Goal: Task Accomplishment & Management: Manage account settings

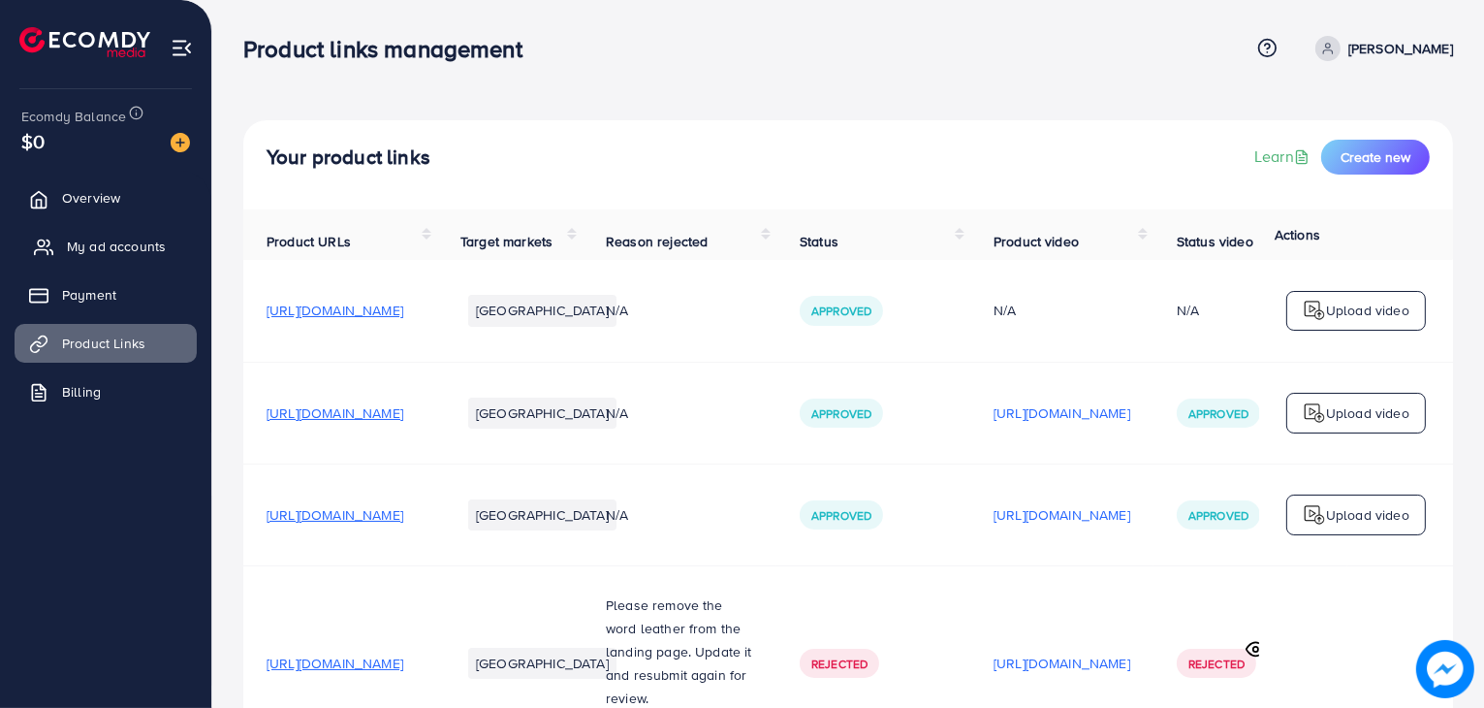
click at [141, 257] on link "My ad accounts" at bounding box center [106, 246] width 182 height 39
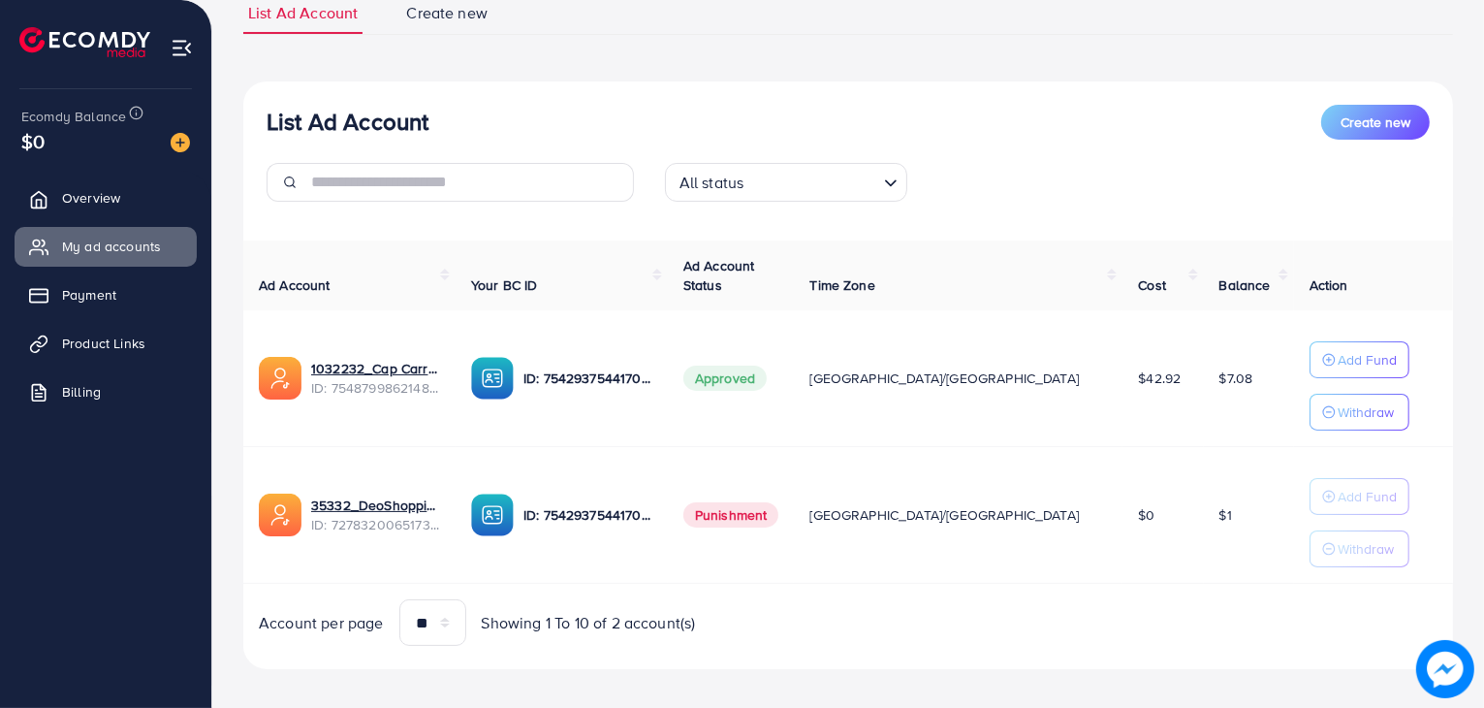
scroll to position [165, 0]
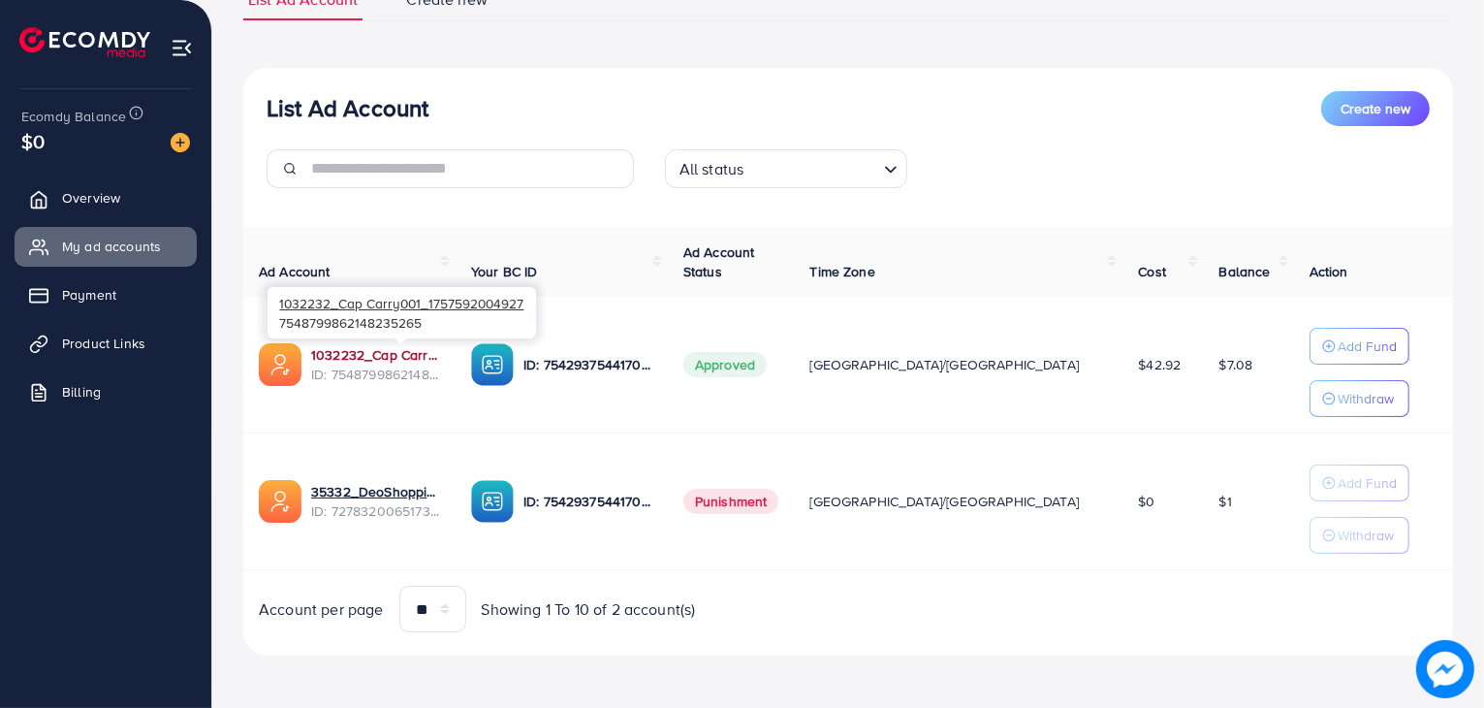
click at [440, 362] on link "1032232_Cap Carry001_1757592004927" at bounding box center [375, 354] width 129 height 19
click at [440, 354] on link "1032232_Cap Carry001_1757592004927" at bounding box center [375, 354] width 129 height 19
click at [440, 356] on link "1032232_Cap Carry001_1757592004927" at bounding box center [375, 354] width 129 height 19
click at [433, 360] on link "1032232_Cap Carry001_1757592004927" at bounding box center [375, 354] width 129 height 19
click at [428, 350] on link "1032232_Cap Carry001_1757592004927" at bounding box center [375, 354] width 129 height 19
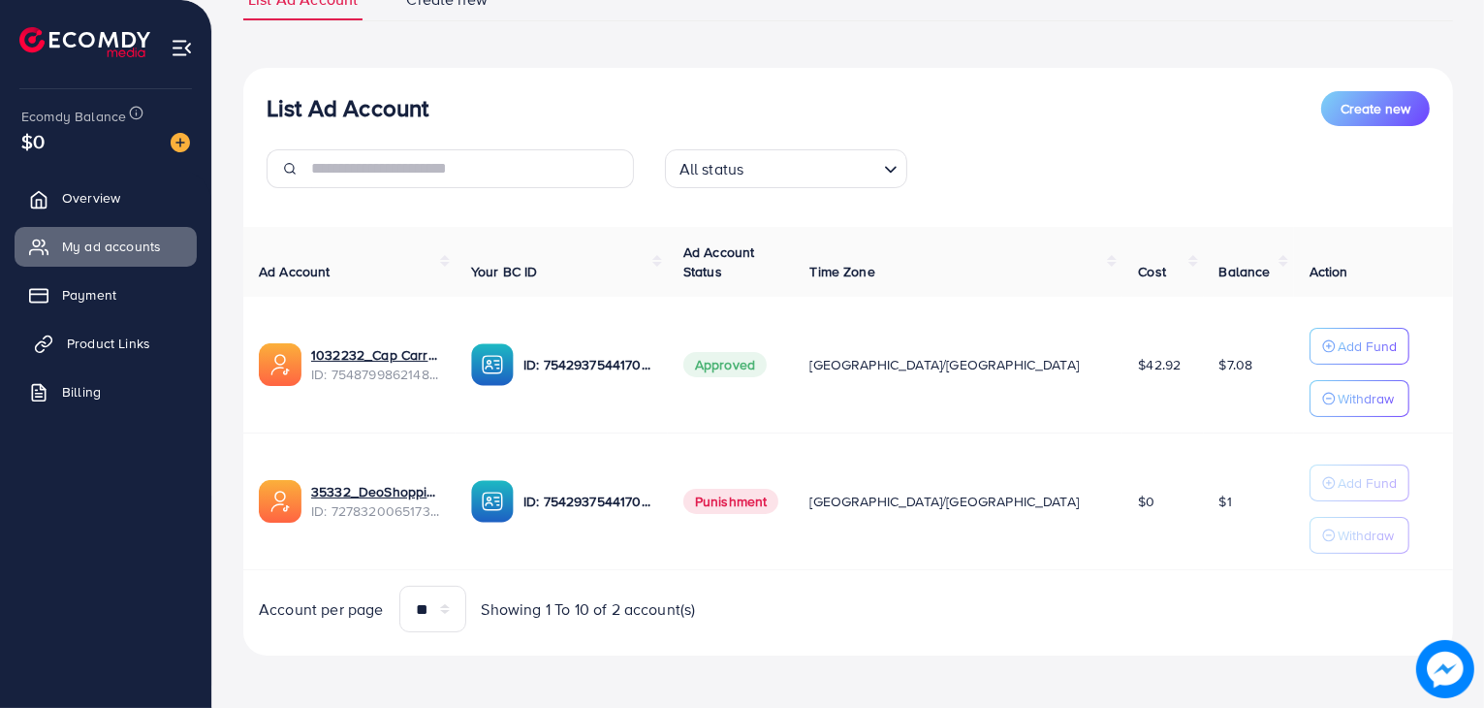
click at [141, 337] on span "Product Links" at bounding box center [108, 342] width 83 height 19
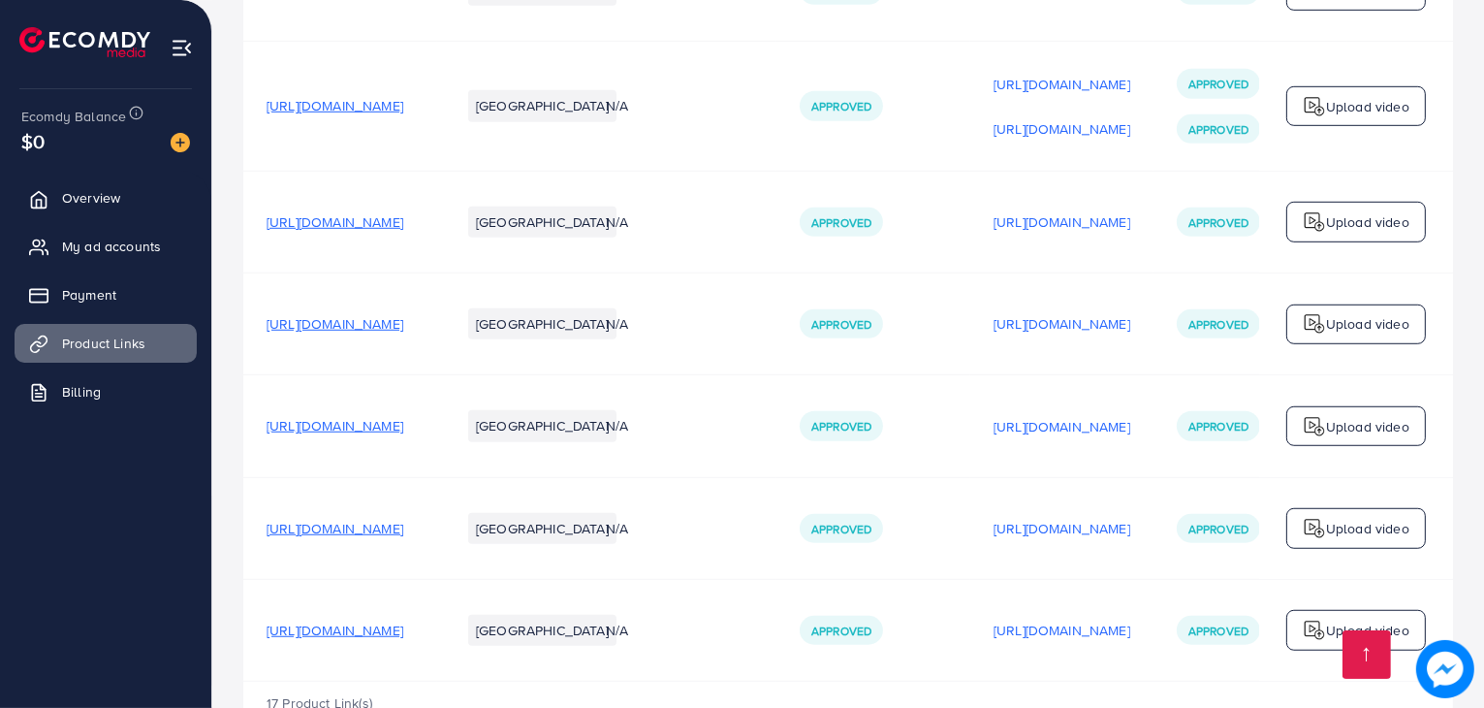
scroll to position [1503, 0]
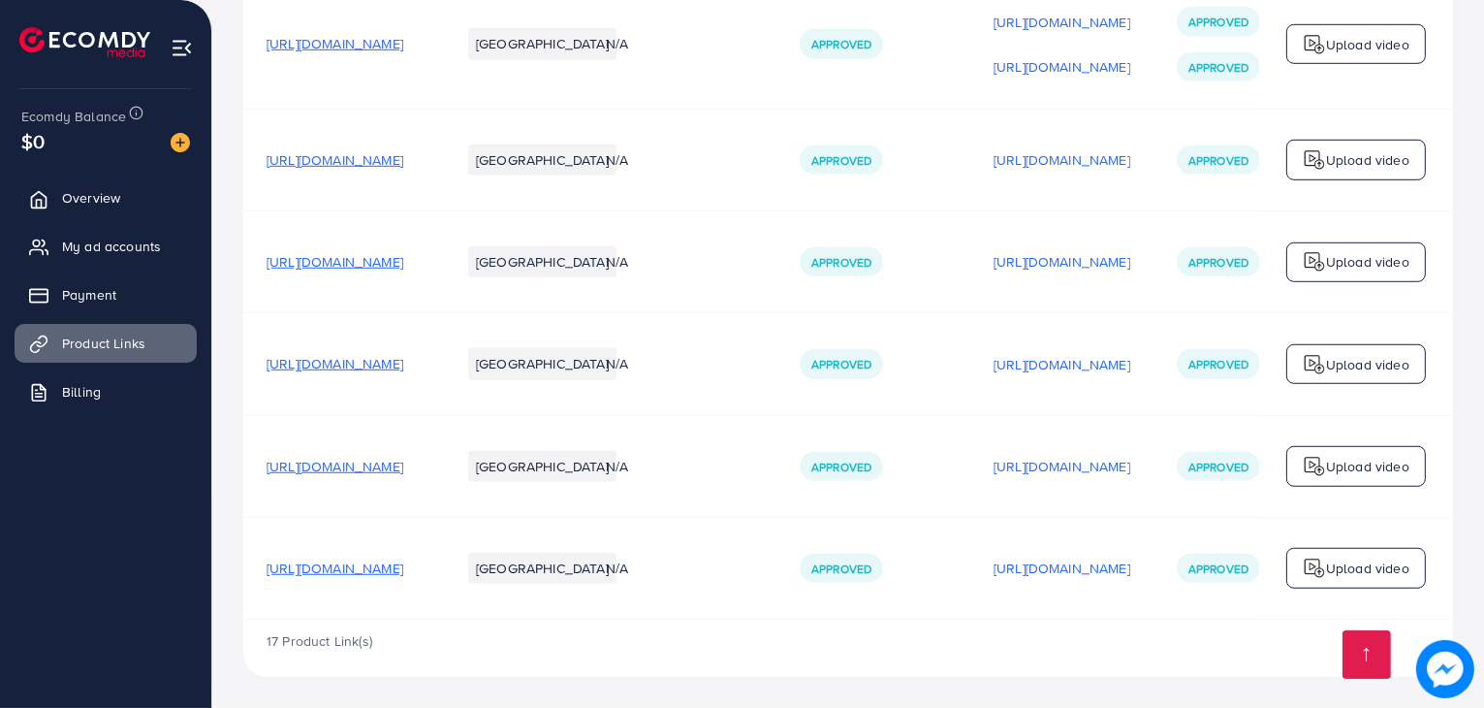
click at [403, 561] on span "[URL][DOMAIN_NAME]" at bounding box center [335, 567] width 137 height 19
